Goal: Task Accomplishment & Management: Use online tool/utility

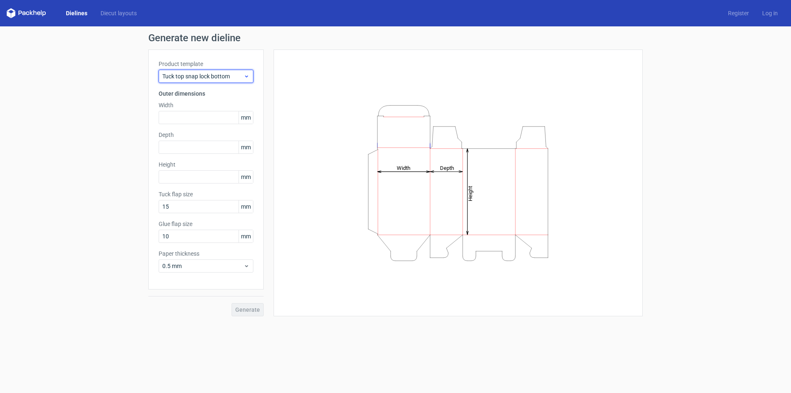
click at [249, 74] on icon at bounding box center [246, 76] width 6 height 7
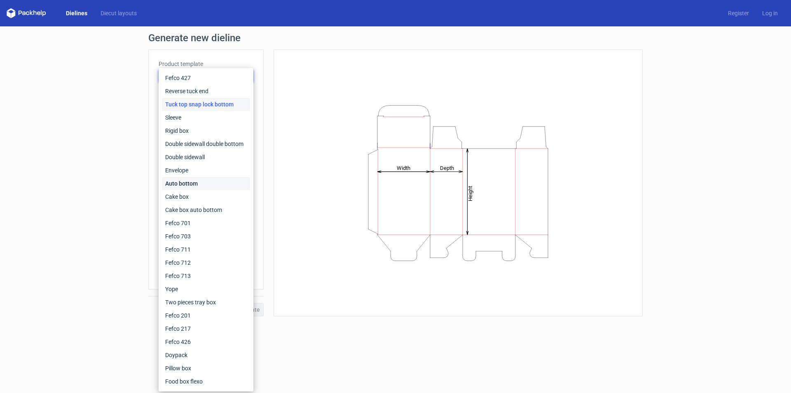
click at [197, 180] on div "Auto bottom" at bounding box center [206, 183] width 88 height 13
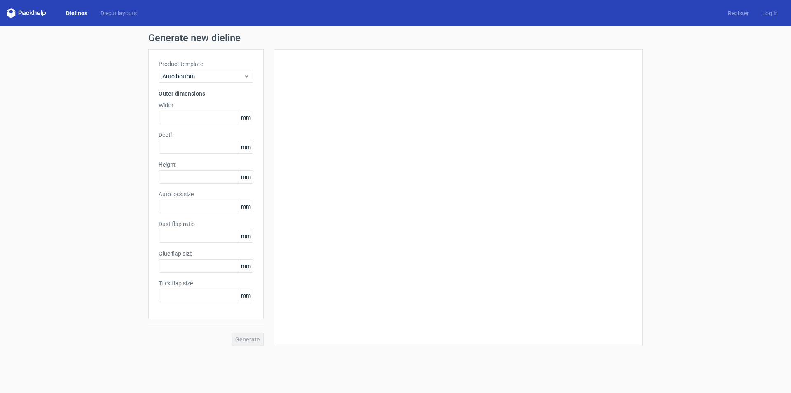
type input "1"
type input "0.8"
type input "10"
type input "12"
click at [244, 120] on span "mm" at bounding box center [245, 117] width 14 height 12
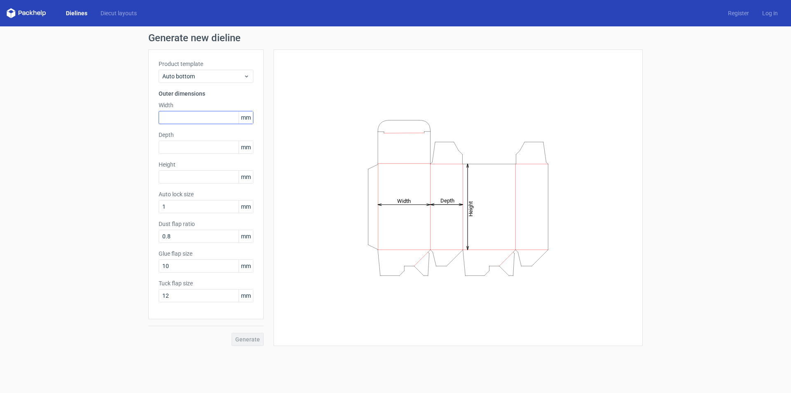
drag, startPoint x: 242, startPoint y: 117, endPoint x: 253, endPoint y: 116, distance: 11.2
click at [253, 116] on div "mm" at bounding box center [206, 117] width 95 height 13
click at [244, 119] on span "mm" at bounding box center [245, 117] width 14 height 12
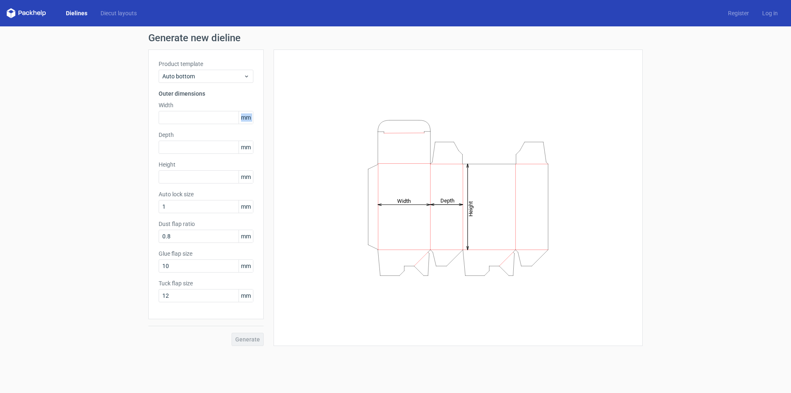
click at [244, 119] on span "mm" at bounding box center [245, 117] width 14 height 12
click at [189, 114] on input "text" at bounding box center [206, 117] width 95 height 13
type input "18669"
click at [189, 149] on div "Depth mm" at bounding box center [206, 142] width 95 height 23
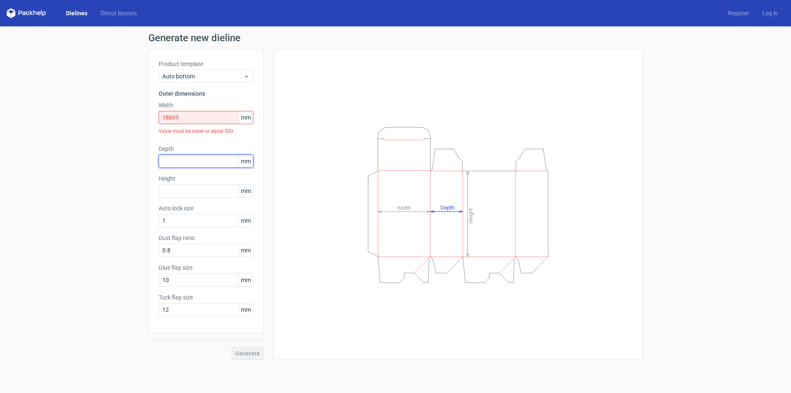
click at [188, 162] on input "text" at bounding box center [206, 160] width 95 height 13
type input "508"
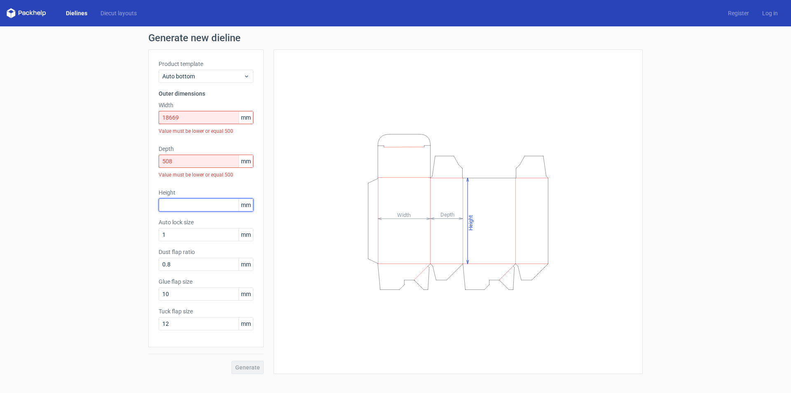
click at [191, 191] on div "Height mm" at bounding box center [206, 199] width 95 height 23
type input "142875"
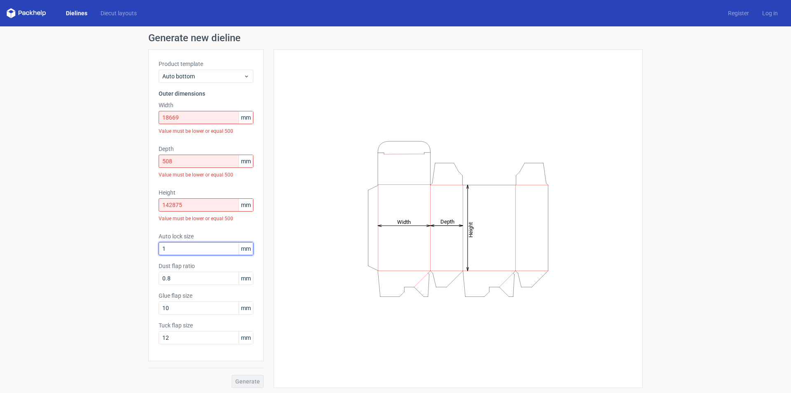
click at [217, 232] on div "Auto lock size 1 mm" at bounding box center [206, 243] width 95 height 23
click at [168, 117] on input "18669" at bounding box center [206, 117] width 95 height 13
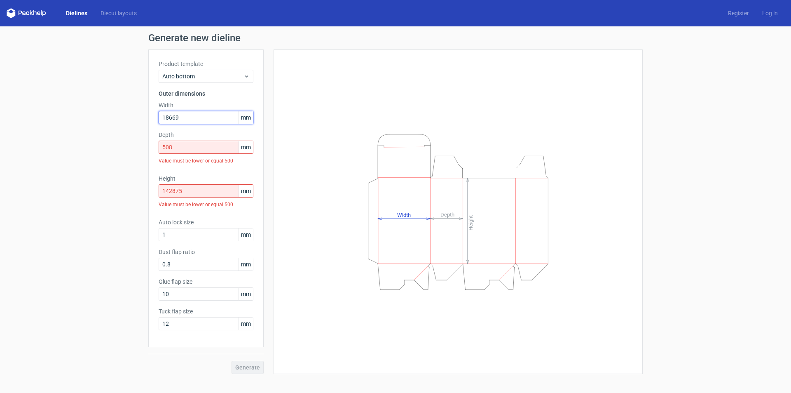
drag, startPoint x: 172, startPoint y: 115, endPoint x: 247, endPoint y: 128, distance: 75.7
click at [247, 128] on div "Product template Auto bottom Outer dimensions Width 18669 mm Depth 508 mm Value…" at bounding box center [205, 197] width 115 height 297
type input "186"
drag, startPoint x: 180, startPoint y: 148, endPoint x: 96, endPoint y: 145, distance: 84.5
click at [96, 145] on div "Generate new dieline Product template Auto bottom Outer dimensions Width 186 mm…" at bounding box center [395, 203] width 791 height 354
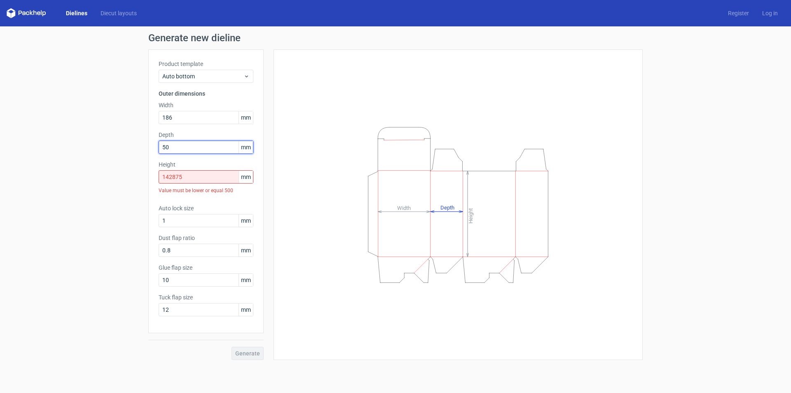
type input "50"
drag, startPoint x: 194, startPoint y: 175, endPoint x: 139, endPoint y: 175, distance: 54.8
click at [139, 175] on div "Generate new dieline Product template Auto bottom Outer dimensions Width 186 mm…" at bounding box center [395, 196] width 791 height 340
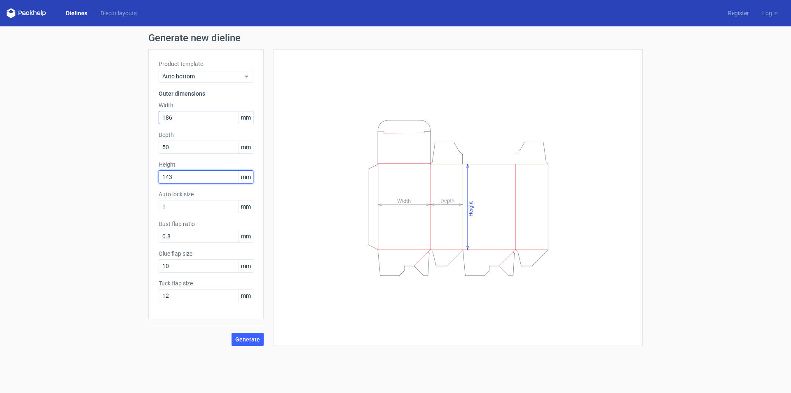
type input "143"
click at [179, 118] on input "186" at bounding box center [206, 117] width 95 height 13
type input "187"
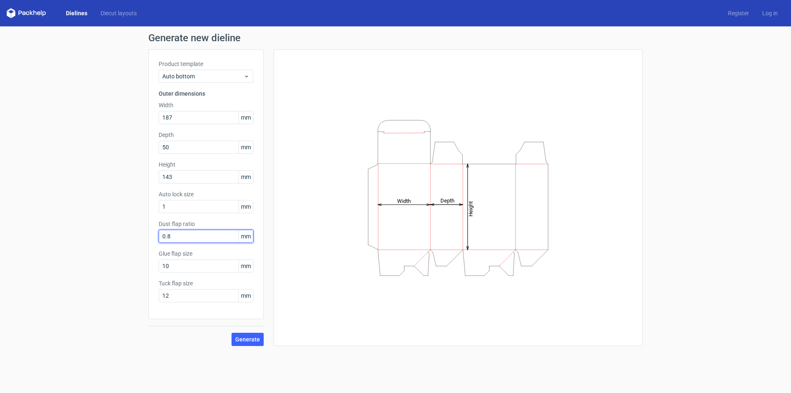
click at [203, 236] on input "0.8" at bounding box center [206, 235] width 95 height 13
click at [246, 337] on span "Generate" at bounding box center [247, 339] width 25 height 6
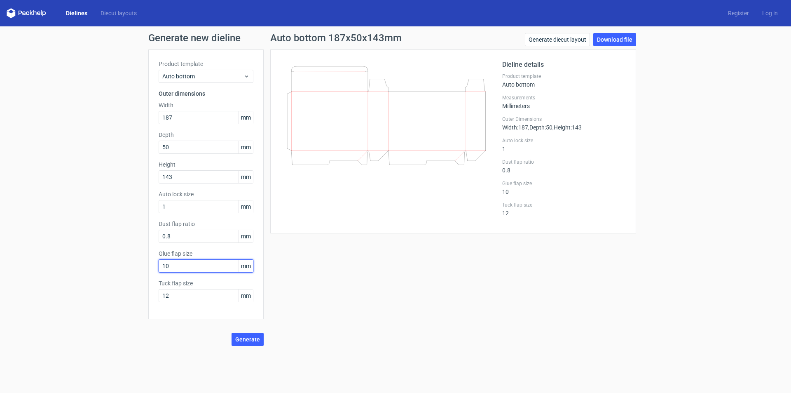
drag, startPoint x: 183, startPoint y: 269, endPoint x: 57, endPoint y: 266, distance: 125.7
click at [56, 267] on div "Generate new dieline Product template Auto bottom Outer dimensions Width 187 mm…" at bounding box center [395, 189] width 791 height 326
type input "14"
click at [241, 339] on span "Generate" at bounding box center [247, 339] width 25 height 6
click at [606, 36] on link "Download file" at bounding box center [614, 39] width 43 height 13
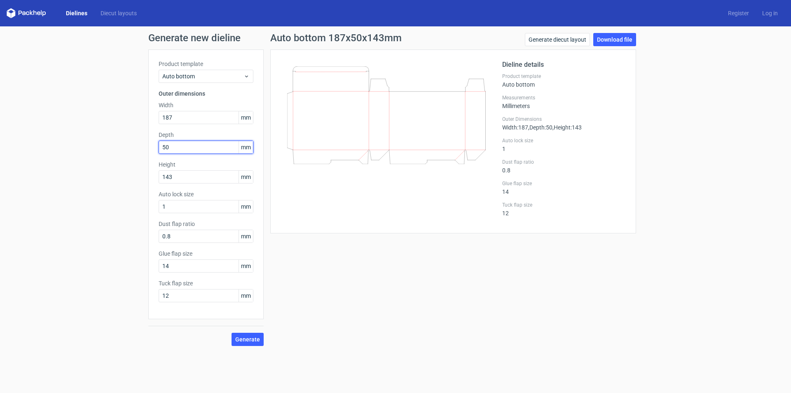
drag, startPoint x: 182, startPoint y: 142, endPoint x: 113, endPoint y: 147, distance: 69.0
click at [113, 147] on div "Generate new dieline Product template Auto bottom Outer dimensions Width 187 mm…" at bounding box center [395, 189] width 791 height 326
type input "52"
click at [604, 39] on link "Download file" at bounding box center [614, 39] width 43 height 13
click at [307, 341] on div "Auto bottom 187x52x143mm Generate diecut layout Download file Dieline details P…" at bounding box center [453, 189] width 379 height 313
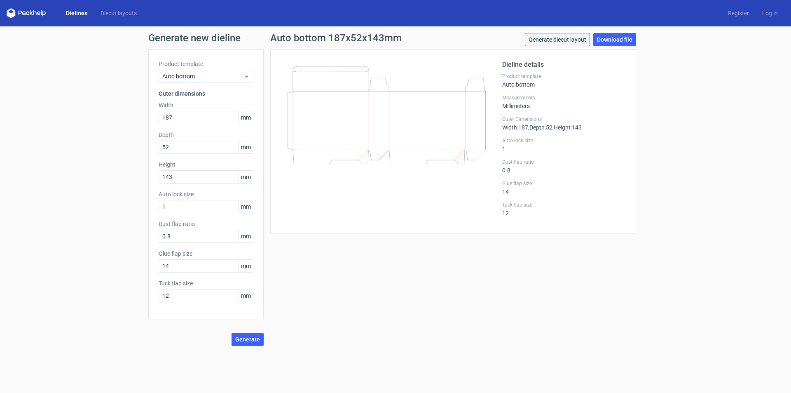
click at [556, 39] on link "Generate diecut layout" at bounding box center [557, 39] width 65 height 13
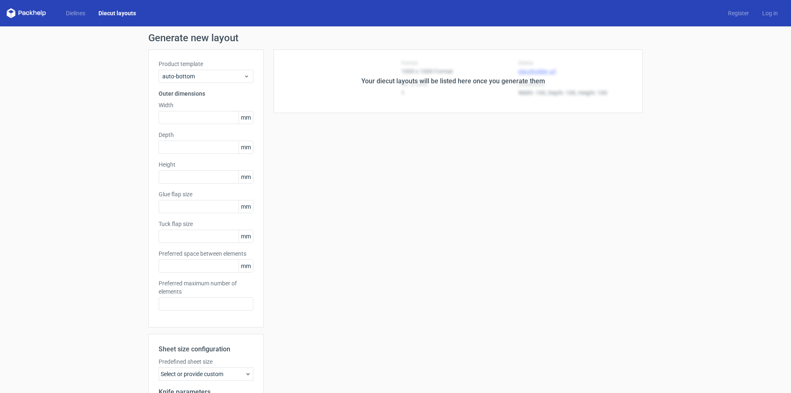
type input "187"
type input "52"
type input "143"
type input "14"
type input "12"
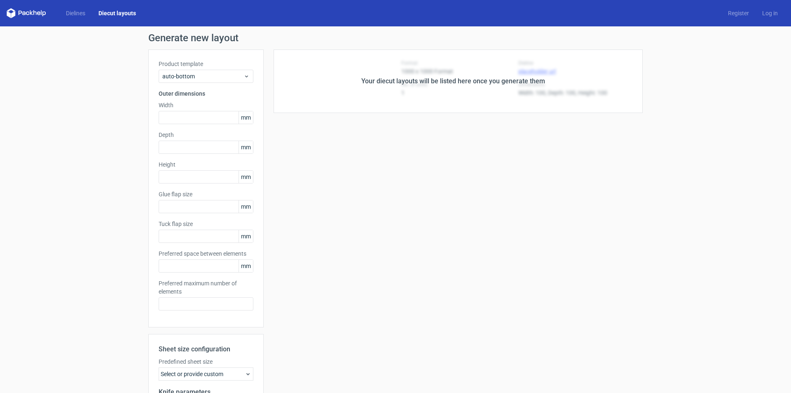
type input "5"
type input "48"
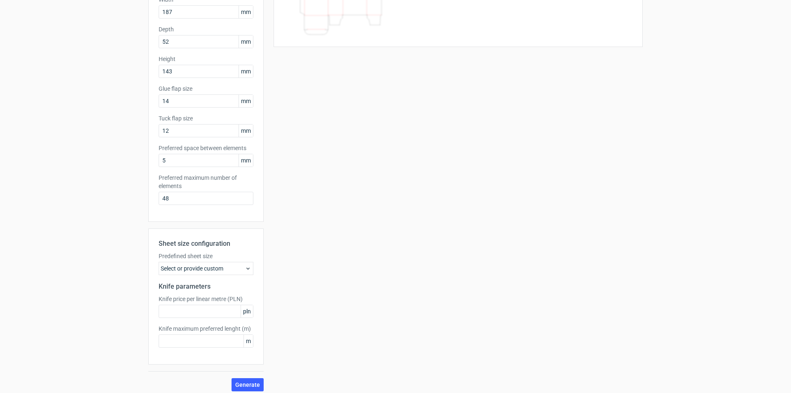
scroll to position [110, 0]
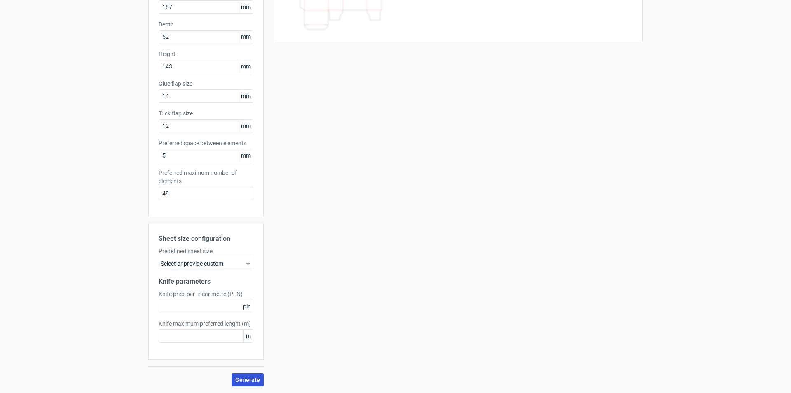
click at [249, 381] on span "Generate" at bounding box center [247, 379] width 25 height 6
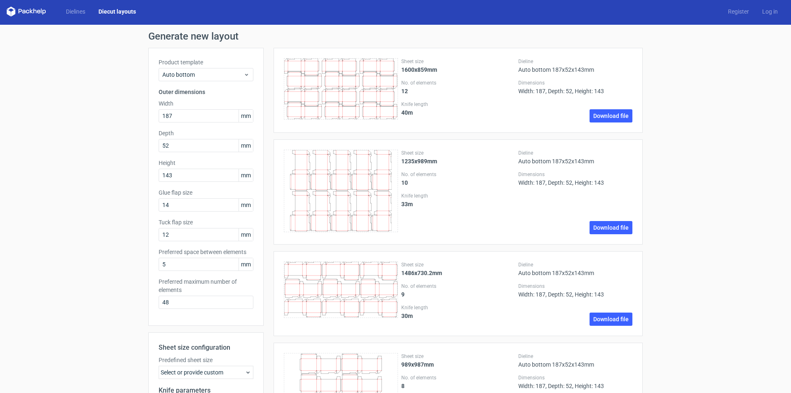
scroll to position [0, 0]
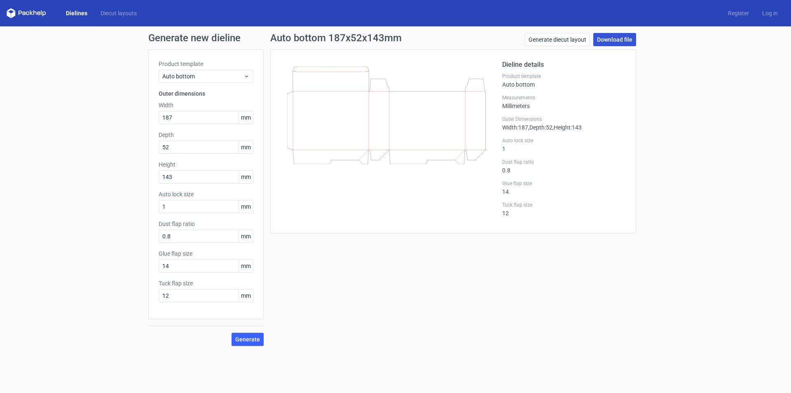
click at [617, 42] on link "Download file" at bounding box center [614, 39] width 43 height 13
